Goal: Navigation & Orientation: Find specific page/section

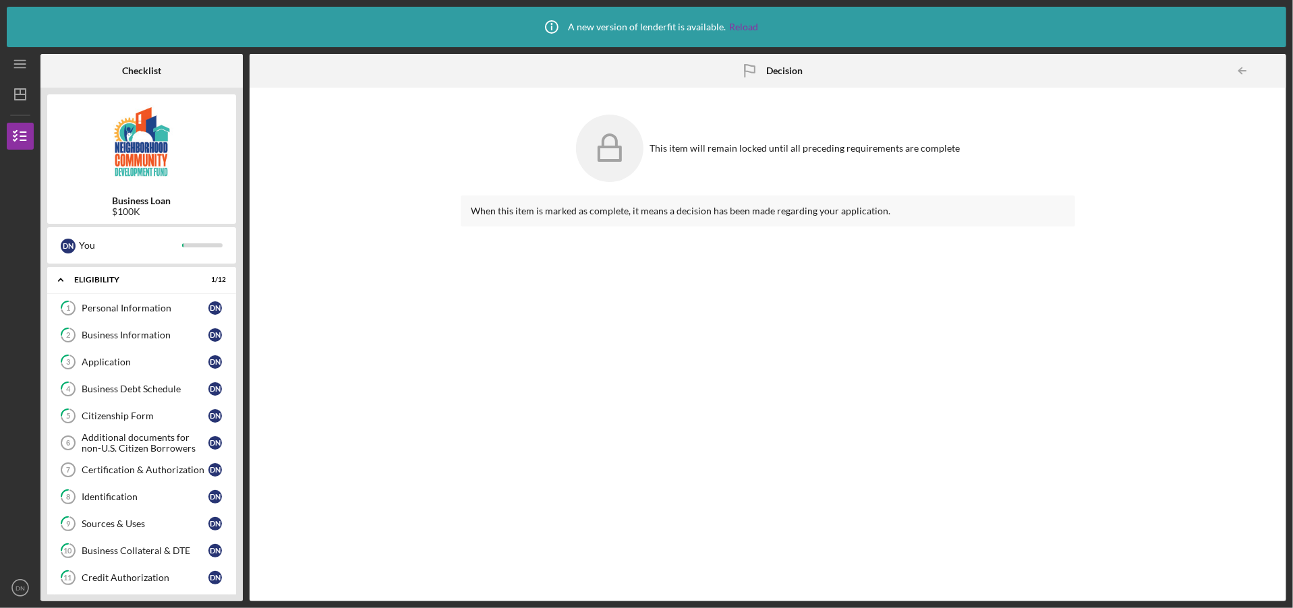
scroll to position [502, 0]
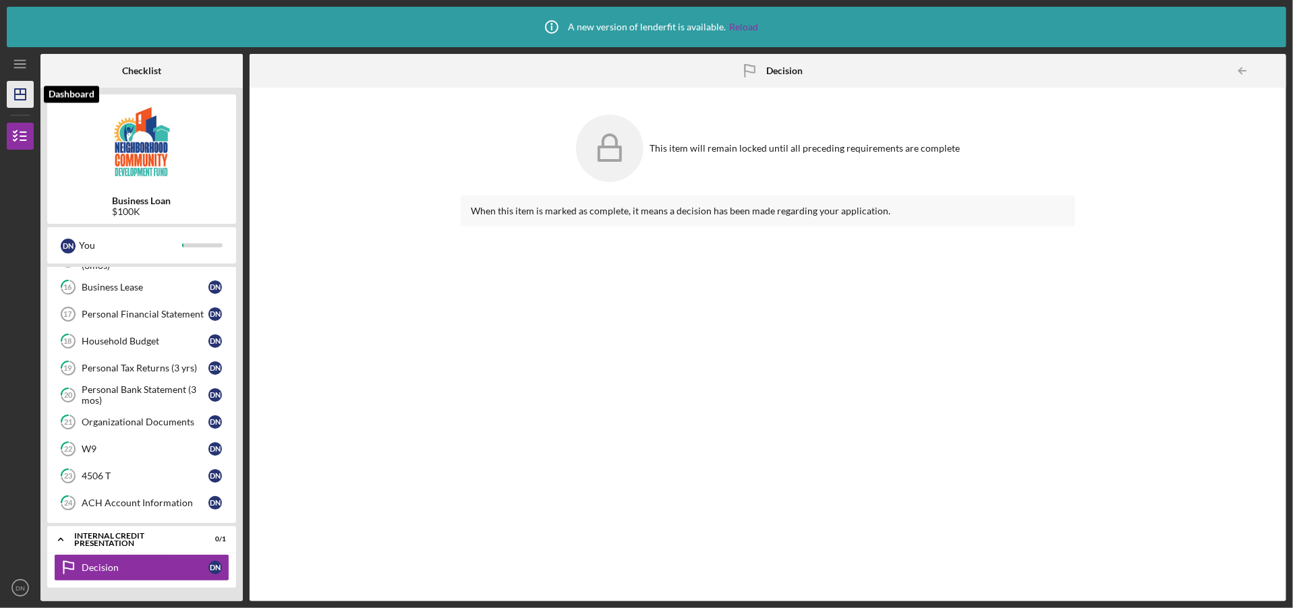
click at [17, 92] on icon "Icon/Dashboard" at bounding box center [20, 95] width 34 height 34
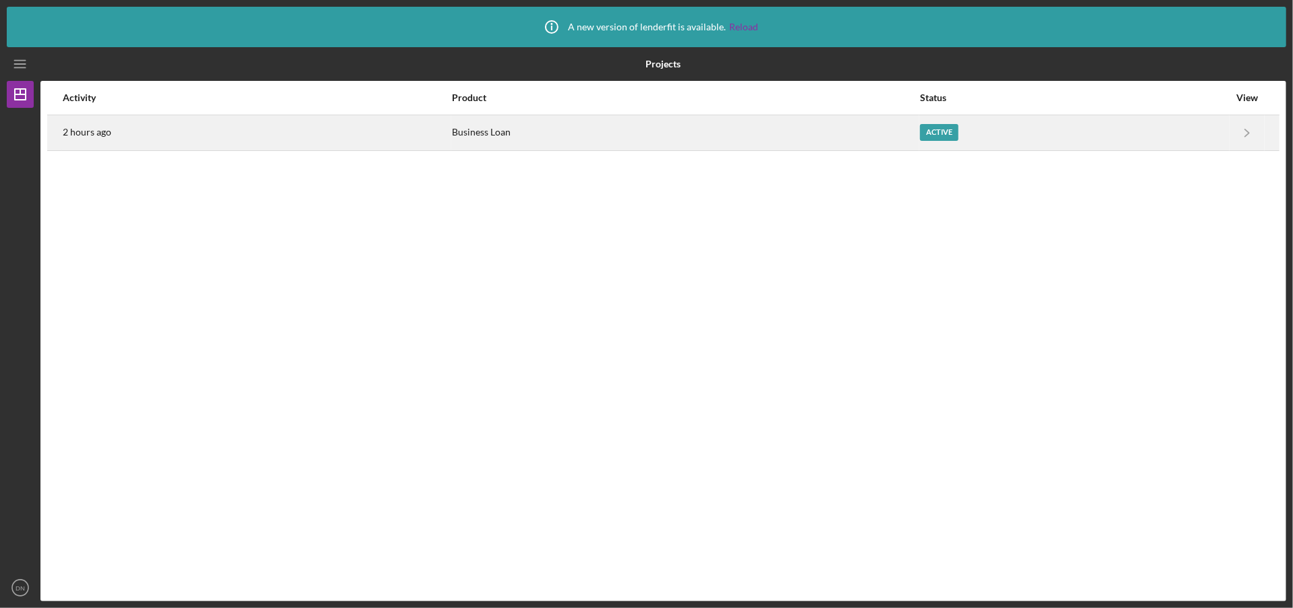
click at [945, 136] on div "Active" at bounding box center [1074, 133] width 309 height 34
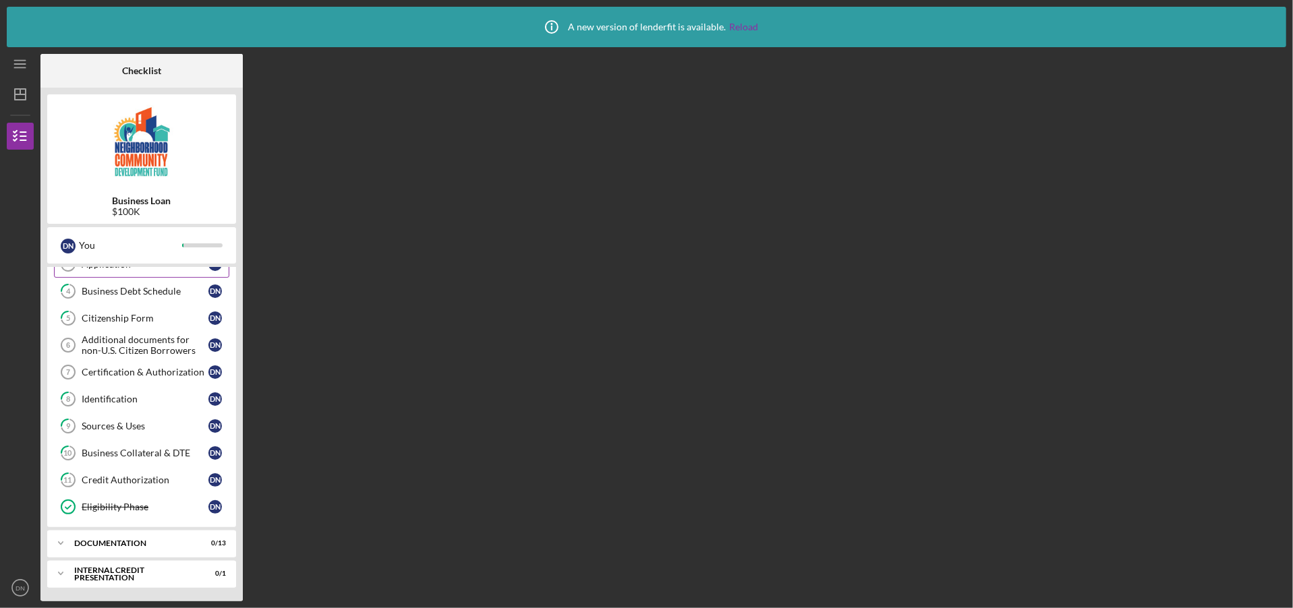
scroll to position [103, 0]
click at [111, 541] on div "documentation" at bounding box center [146, 543] width 145 height 8
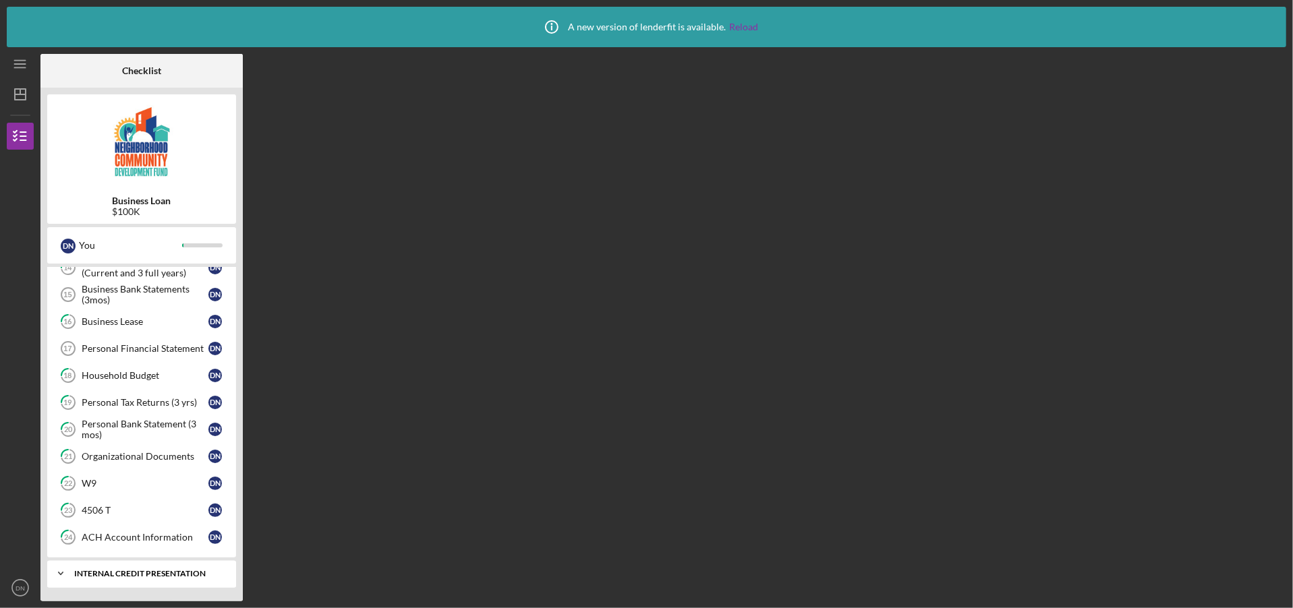
scroll to position [467, 0]
